Goal: Task Accomplishment & Management: Manage account settings

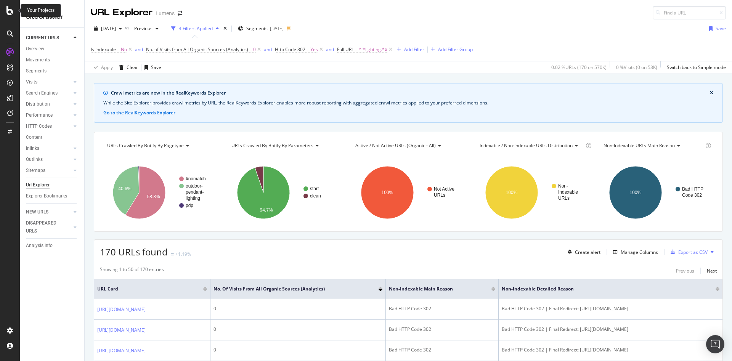
click at [11, 13] on icon at bounding box center [9, 10] width 7 height 9
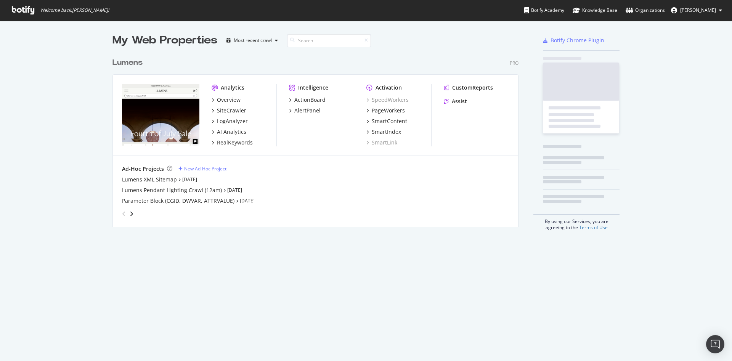
scroll to position [352, 714]
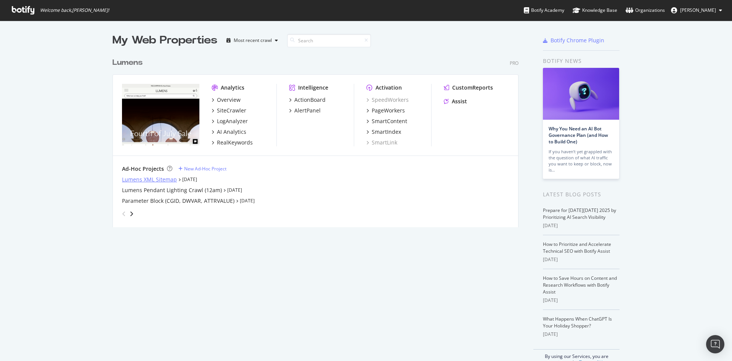
click at [144, 178] on div "Lumens XML Sitemap" at bounding box center [149, 180] width 55 height 8
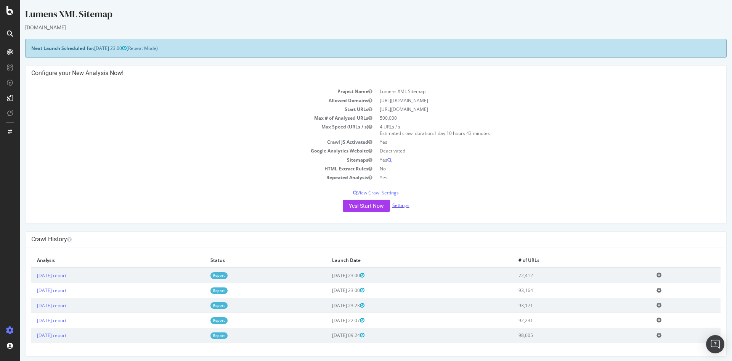
click at [393, 205] on link "Settings" at bounding box center [400, 205] width 17 height 6
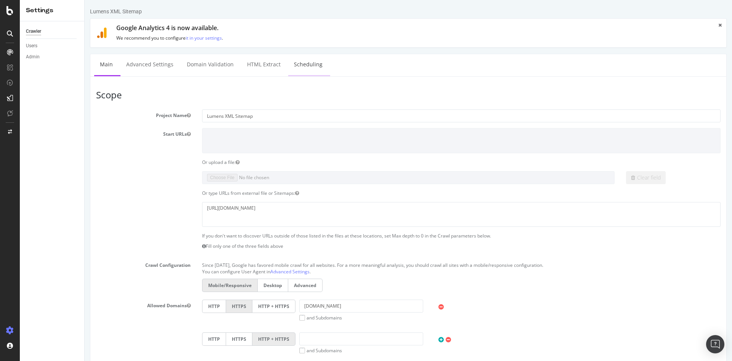
click at [306, 54] on link "Scheduling" at bounding box center [308, 64] width 40 height 21
click at [38, 56] on div "Admin" at bounding box center [33, 57] width 14 height 8
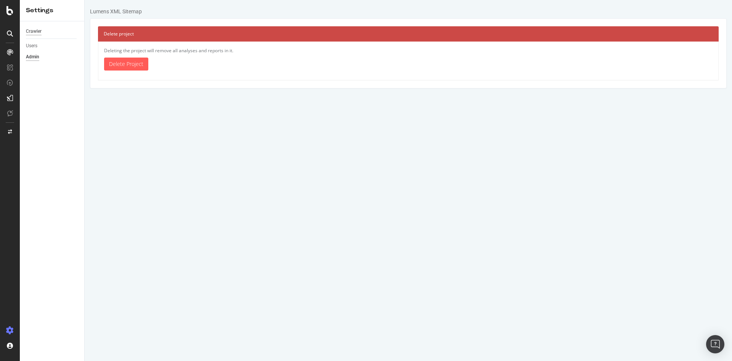
click at [37, 32] on div "Crawler" at bounding box center [34, 31] width 16 height 8
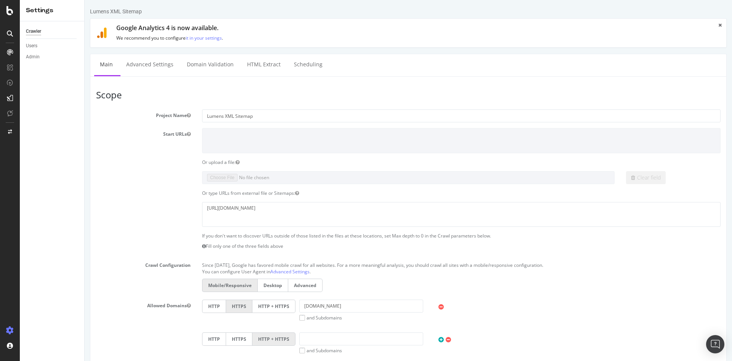
click at [9, 13] on icon at bounding box center [9, 10] width 7 height 9
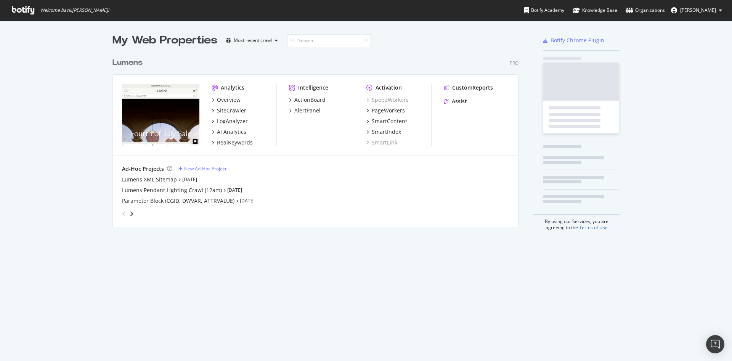
scroll to position [352, 714]
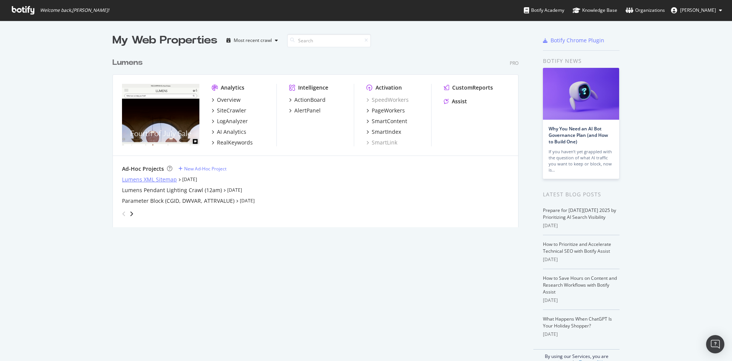
click at [161, 178] on div "Lumens XML Sitemap" at bounding box center [149, 180] width 55 height 8
